Goal: Check status: Check status

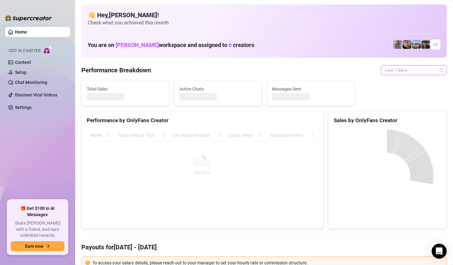
click at [428, 71] on span "Last 7 days" at bounding box center [413, 69] width 58 height 9
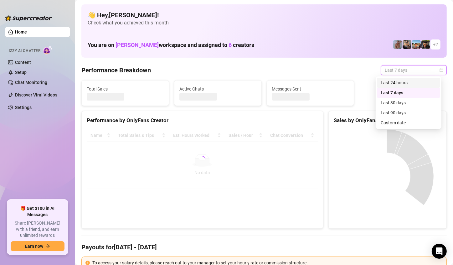
click at [399, 120] on div "Custom date" at bounding box center [408, 122] width 56 height 7
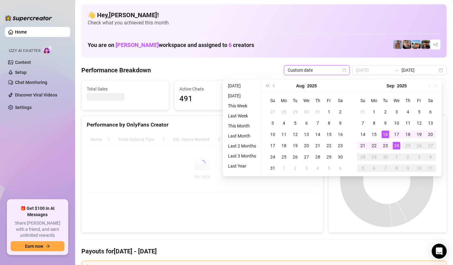
click at [393, 144] on div "24" at bounding box center [397, 146] width 8 height 8
click at [397, 145] on div "24" at bounding box center [397, 146] width 8 height 8
click at [397, 145] on canvas at bounding box center [386, 180] width 106 height 94
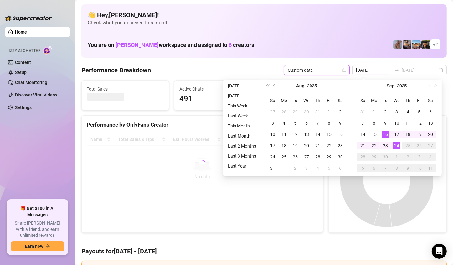
type input "[DATE]"
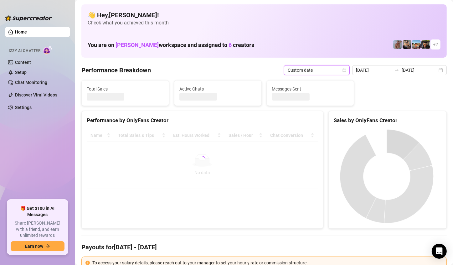
click at [397, 145] on canvas at bounding box center [386, 176] width 106 height 94
type input "[DATE]"
